Goal: Information Seeking & Learning: Learn about a topic

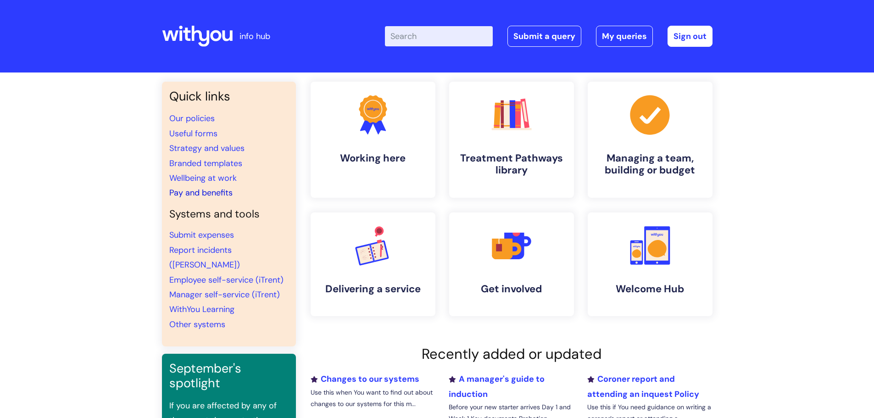
click at [199, 191] on link "Pay and benefits" at bounding box center [200, 192] width 63 height 11
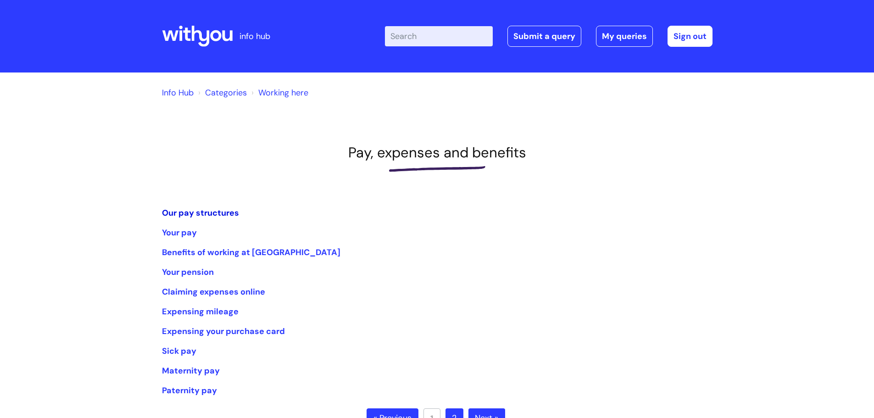
click at [220, 209] on link "Our pay structures" at bounding box center [200, 212] width 77 height 11
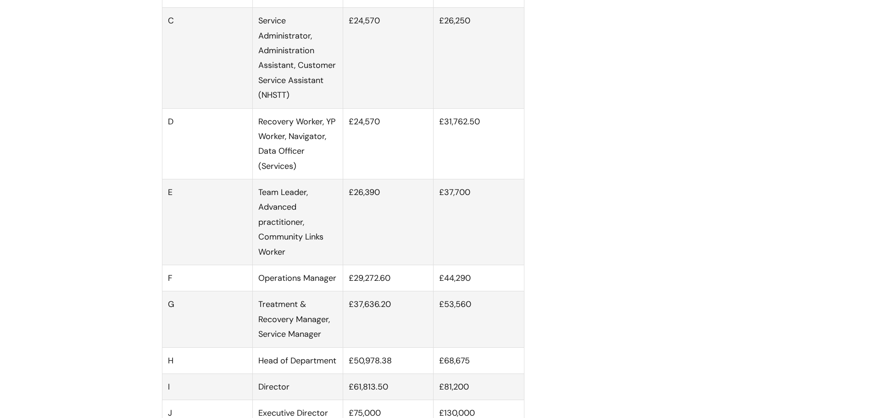
scroll to position [642, 0]
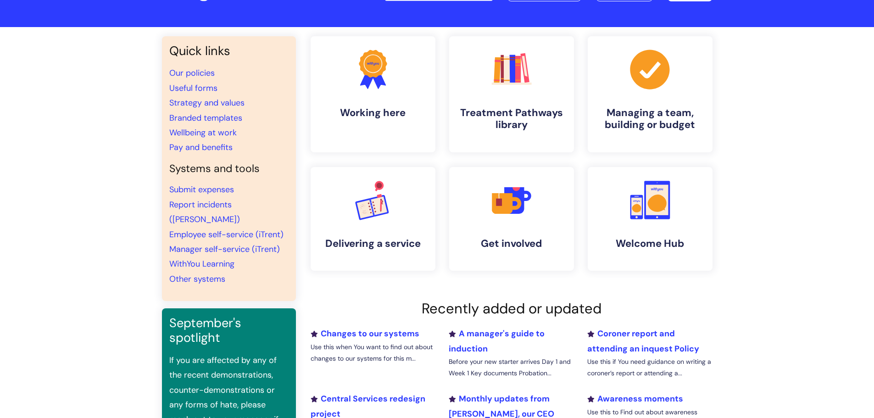
scroll to position [46, 0]
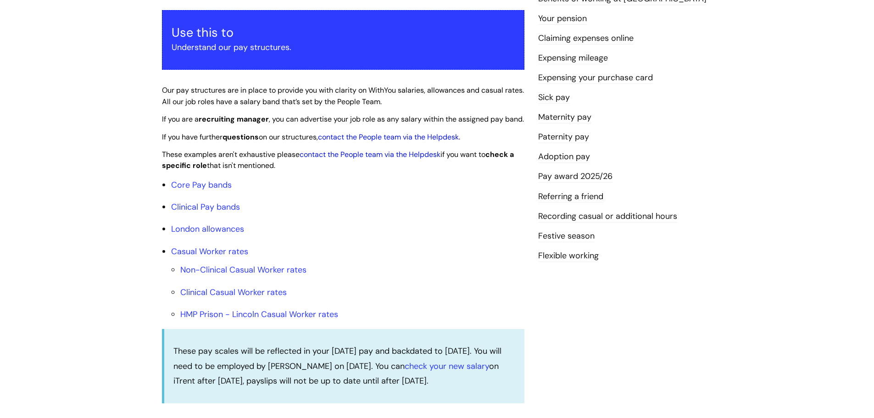
scroll to position [183, 0]
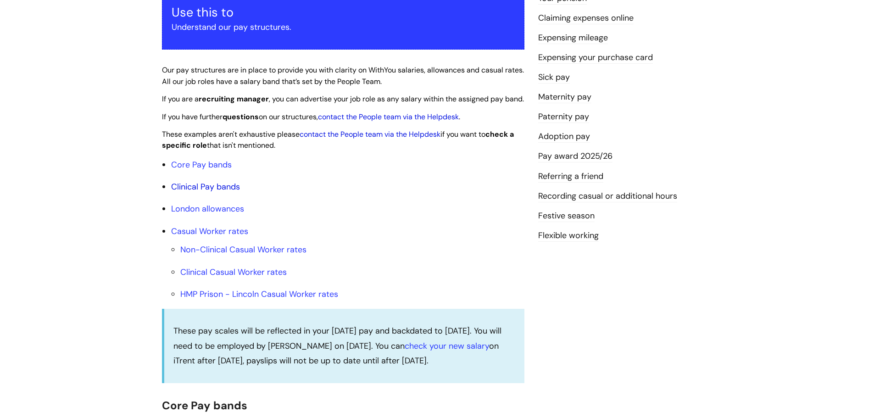
click at [198, 192] on link "Clinical Pay bands" at bounding box center [205, 186] width 69 height 11
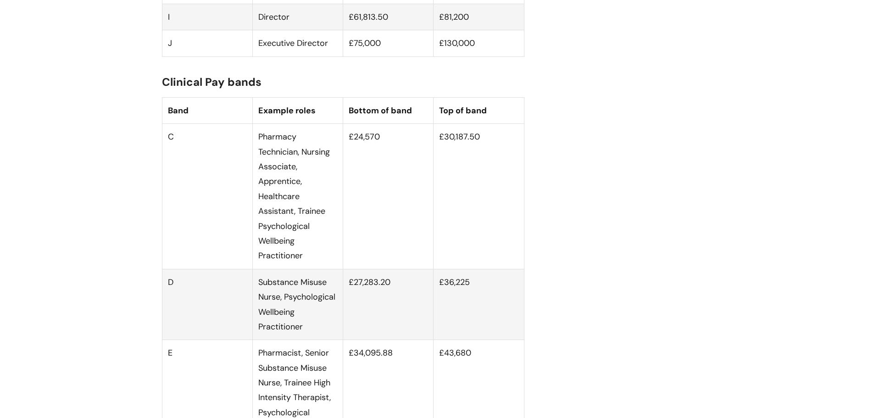
scroll to position [1023, 0]
